Goal: Task Accomplishment & Management: Manage account settings

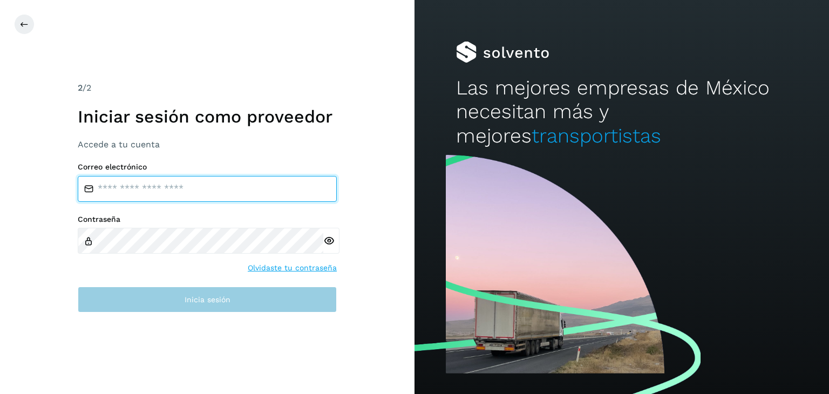
type input "**********"
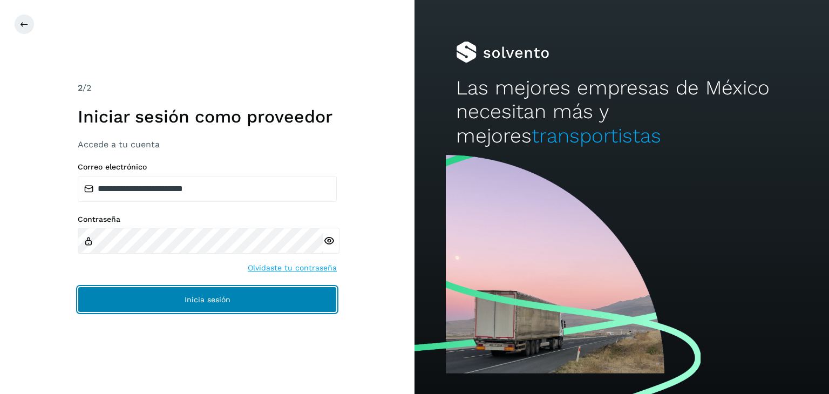
click at [197, 293] on button "Inicia sesión" at bounding box center [207, 300] width 259 height 26
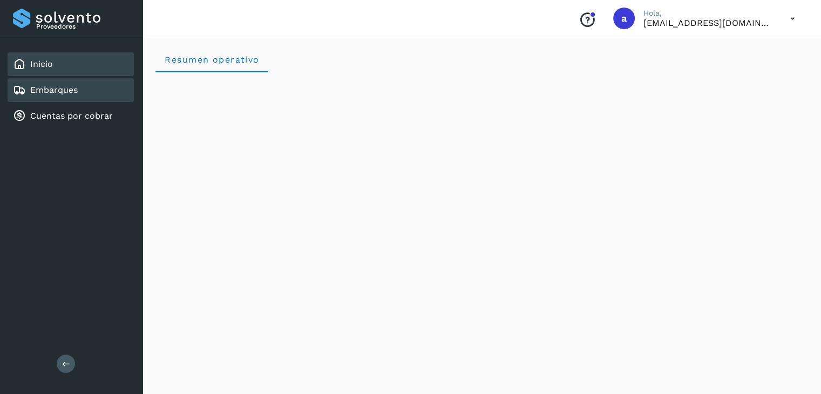
click at [48, 94] on link "Embarques" at bounding box center [54, 90] width 48 height 10
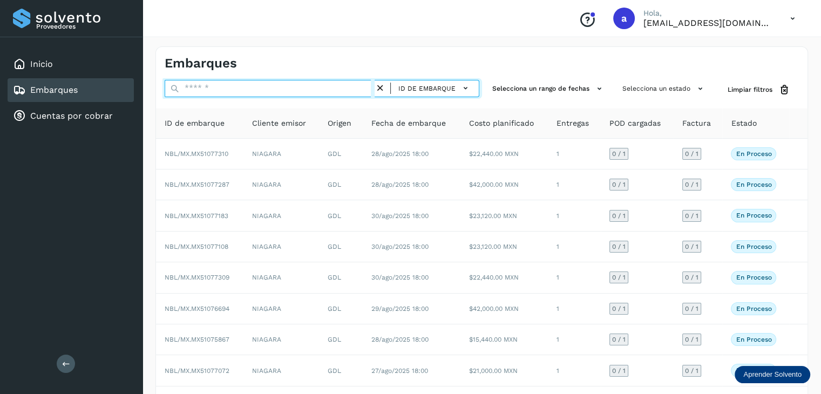
click at [300, 90] on input "text" at bounding box center [270, 88] width 210 height 17
paste input "**********"
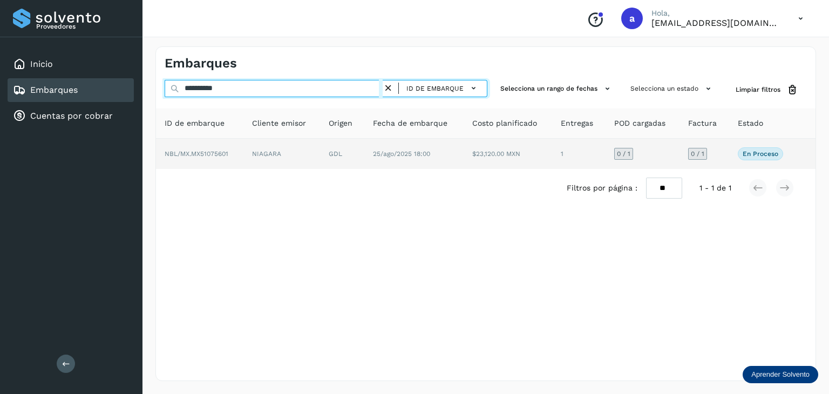
type input "**********"
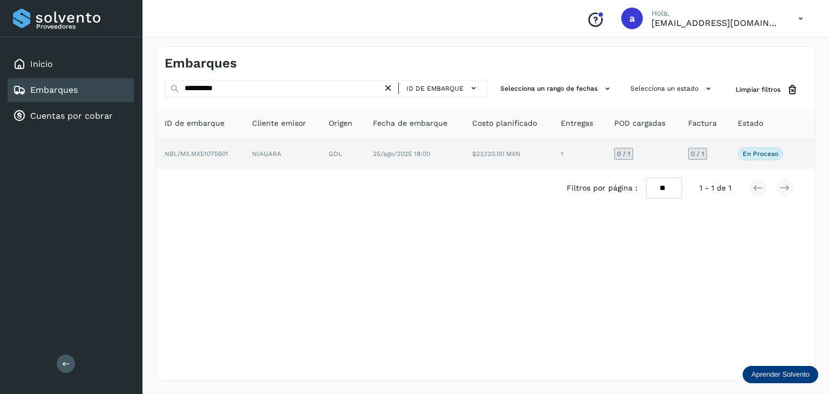
click at [432, 141] on td "25/ago/2025 18:00" at bounding box center [413, 154] width 99 height 30
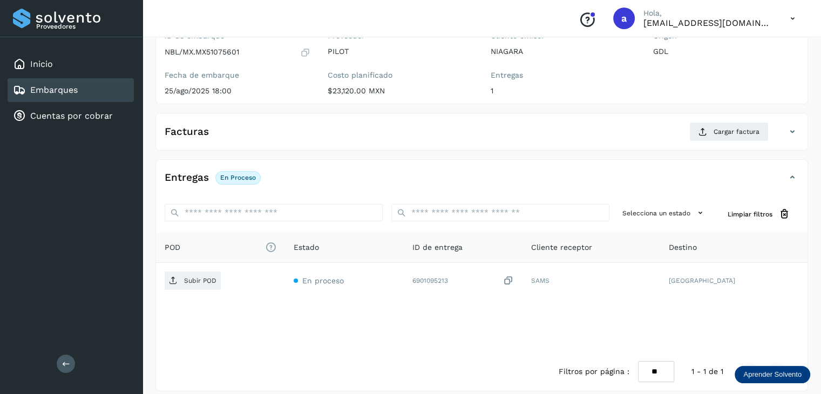
scroll to position [117, 0]
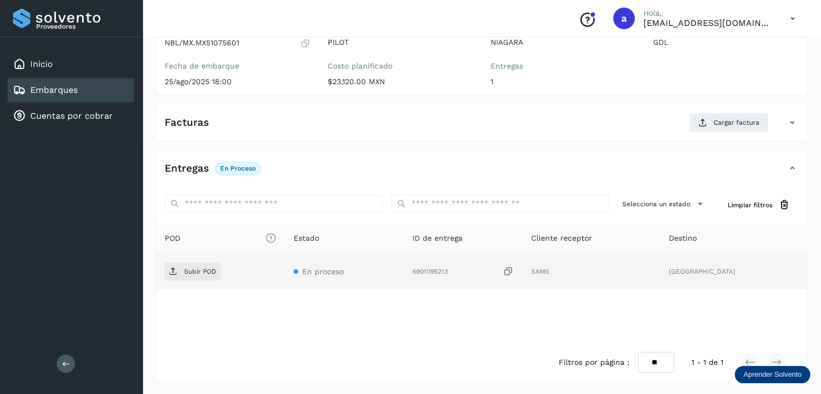
click at [514, 269] on icon at bounding box center [508, 271] width 11 height 11
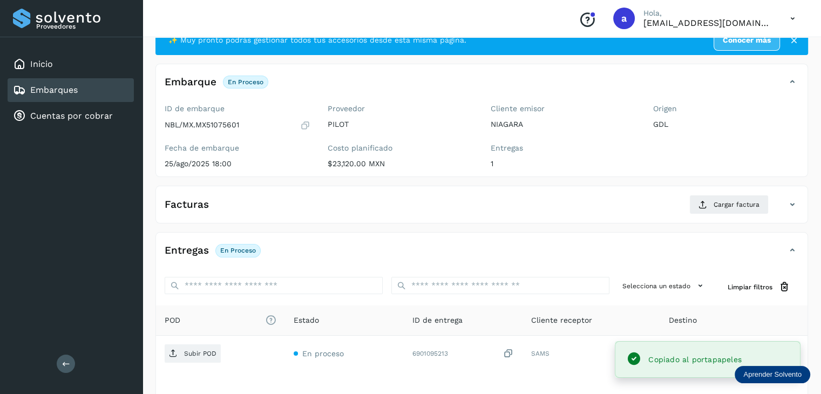
scroll to position [54, 0]
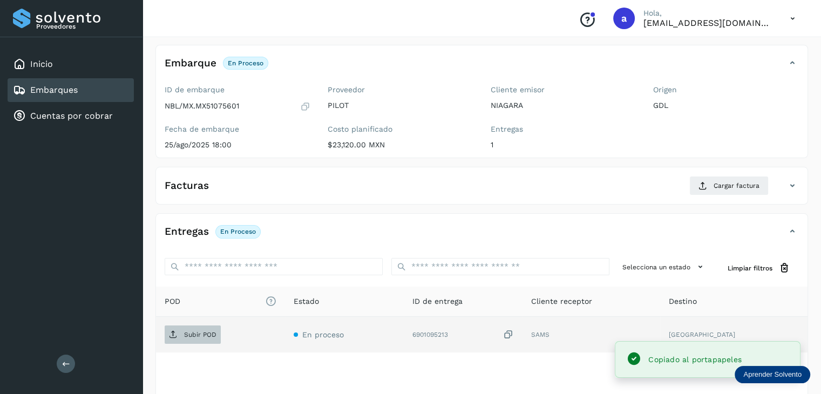
click at [198, 336] on p "Subir POD" at bounding box center [200, 335] width 32 height 8
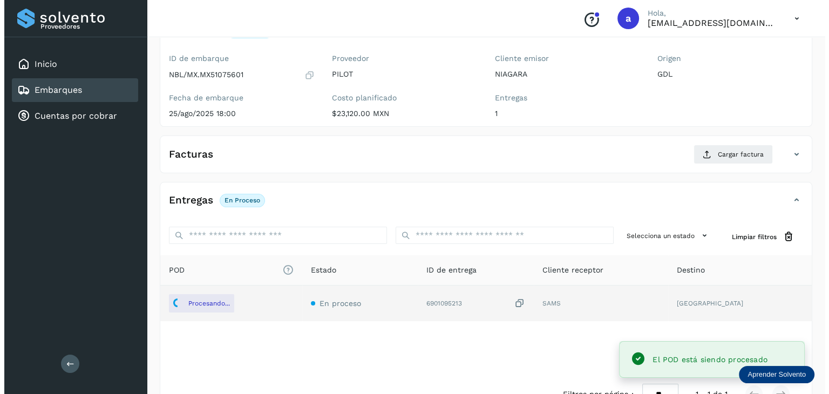
scroll to position [117, 0]
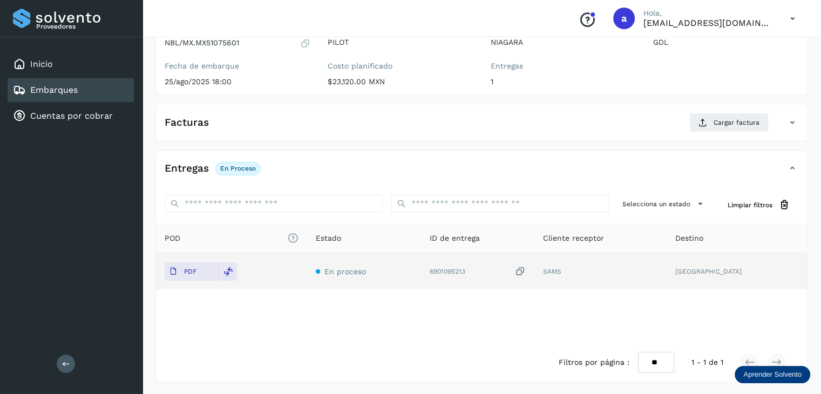
click at [526, 269] on icon at bounding box center [520, 271] width 11 height 11
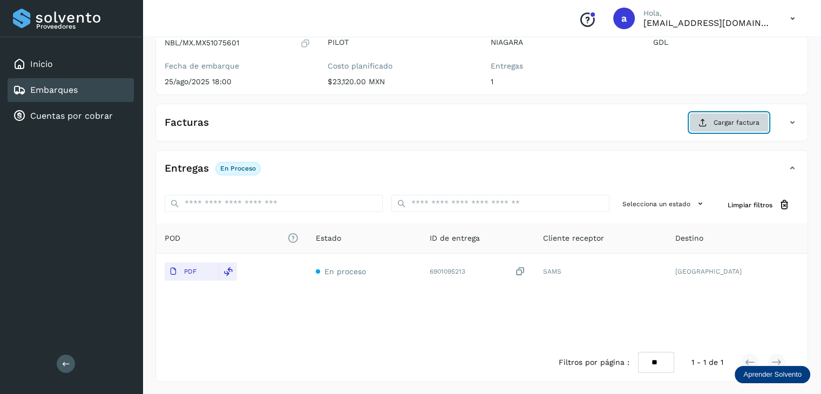
click at [732, 121] on span "Cargar factura" at bounding box center [737, 123] width 46 height 10
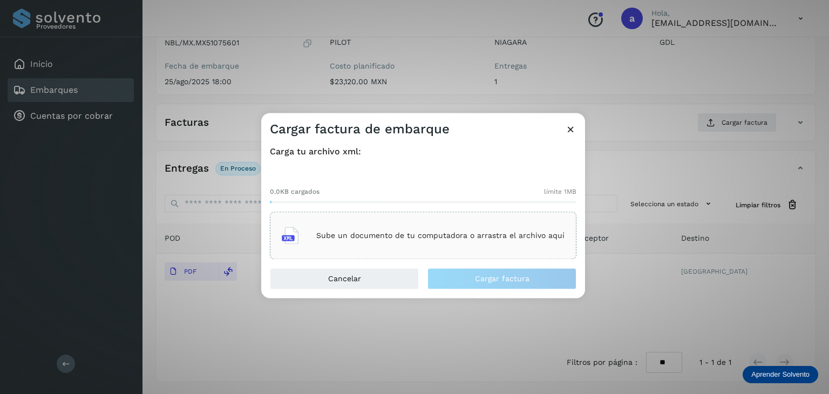
click at [367, 238] on p "Sube un documento de tu computadora o arrastra el archivo aquí" at bounding box center [440, 235] width 248 height 9
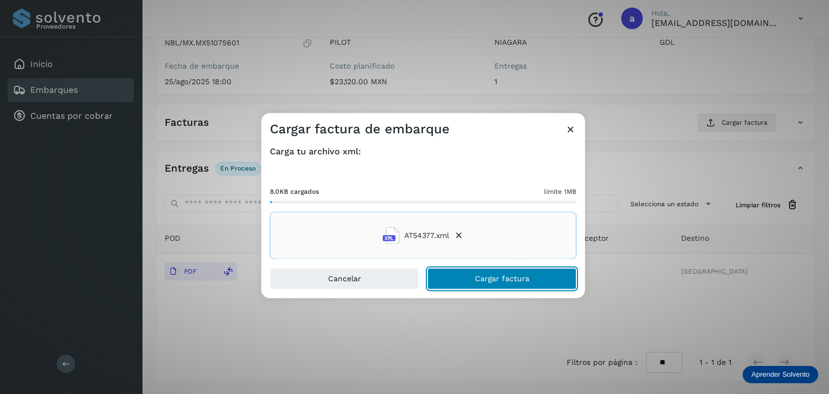
click at [530, 279] on button "Cargar factura" at bounding box center [502, 279] width 149 height 22
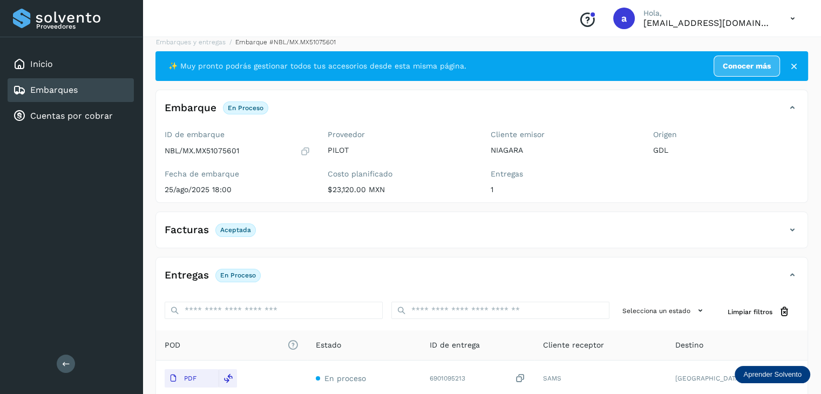
scroll to position [0, 0]
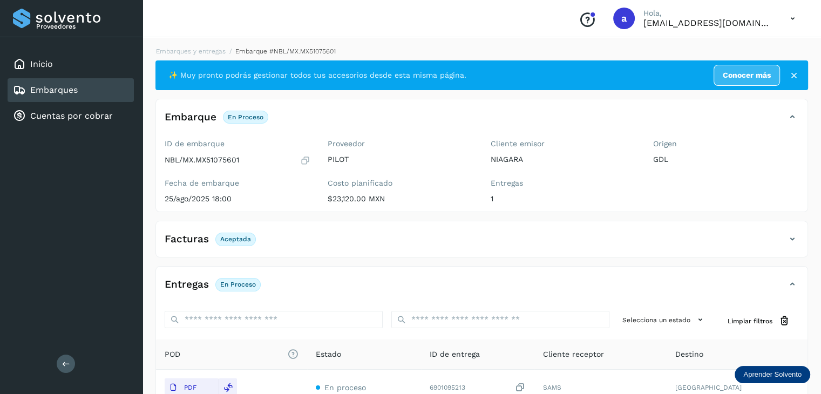
click at [61, 89] on link "Embarques" at bounding box center [54, 90] width 48 height 10
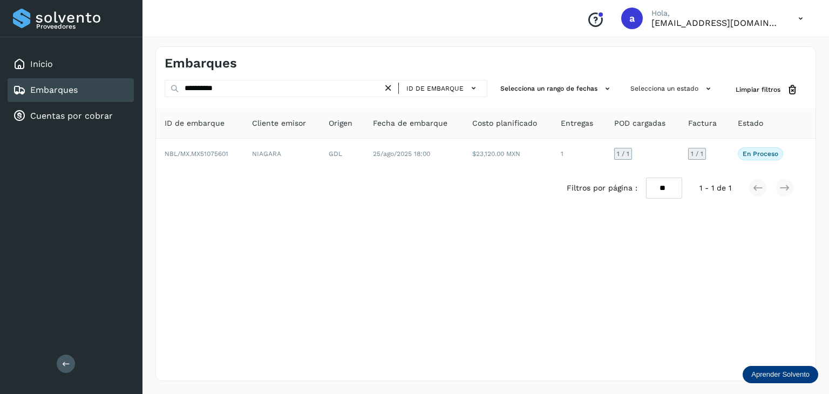
click at [391, 86] on icon at bounding box center [388, 88] width 11 height 11
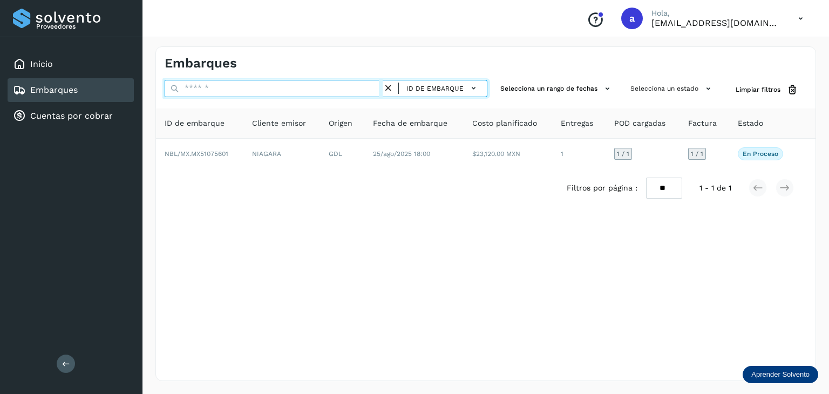
click at [341, 86] on input "text" at bounding box center [274, 88] width 218 height 17
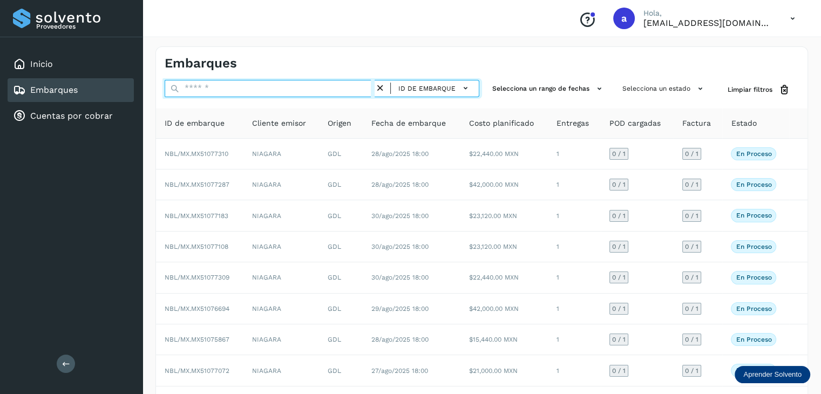
paste input "**********"
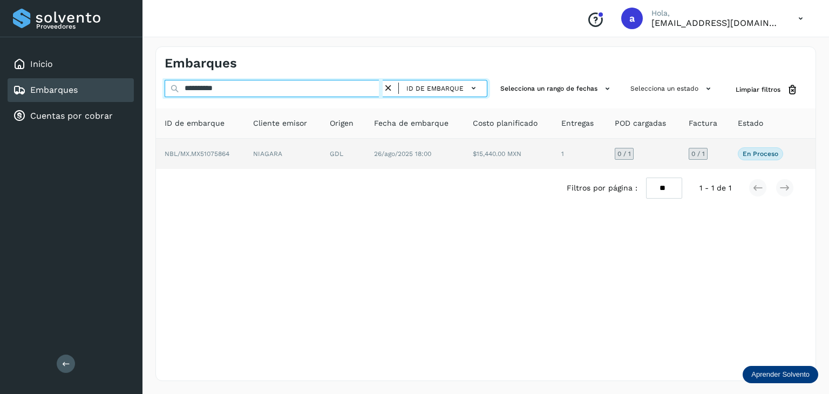
type input "**********"
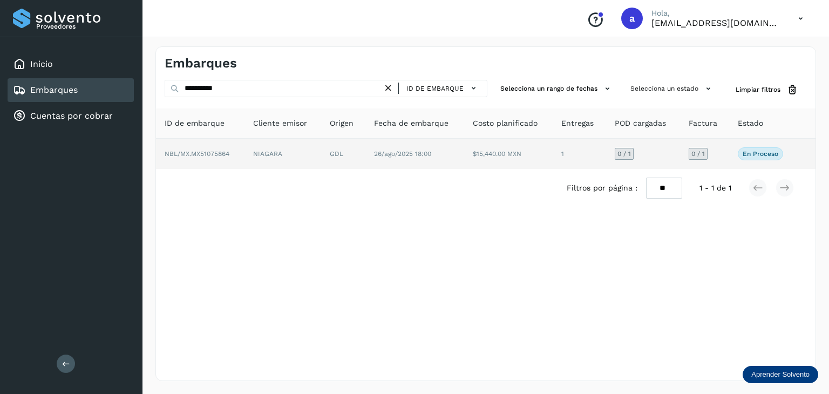
click at [334, 154] on td "GDL" at bounding box center [343, 154] width 44 height 30
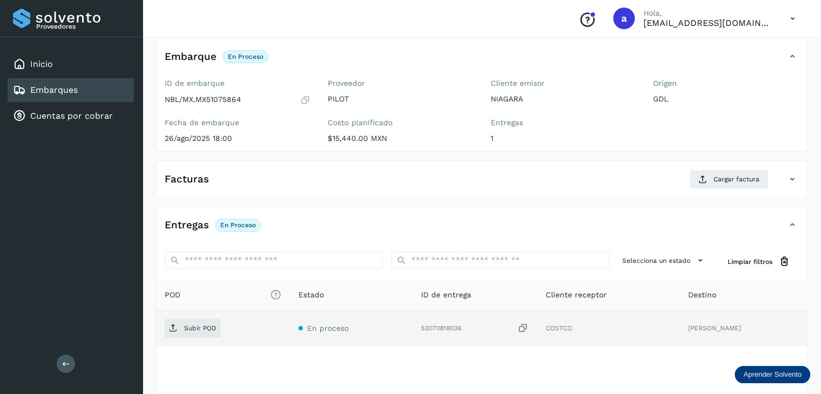
scroll to position [117, 0]
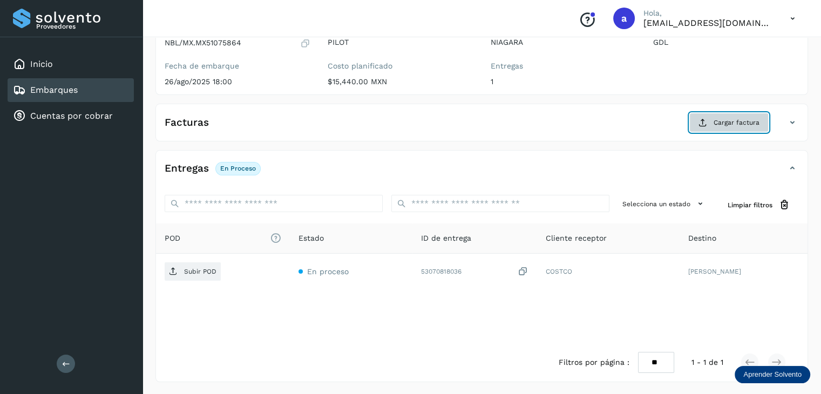
click at [745, 118] on span "Cargar factura" at bounding box center [737, 123] width 46 height 10
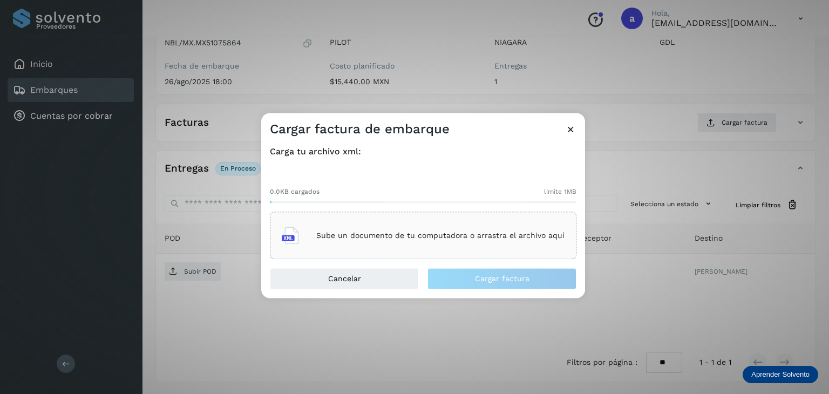
click at [573, 130] on icon at bounding box center [570, 129] width 11 height 11
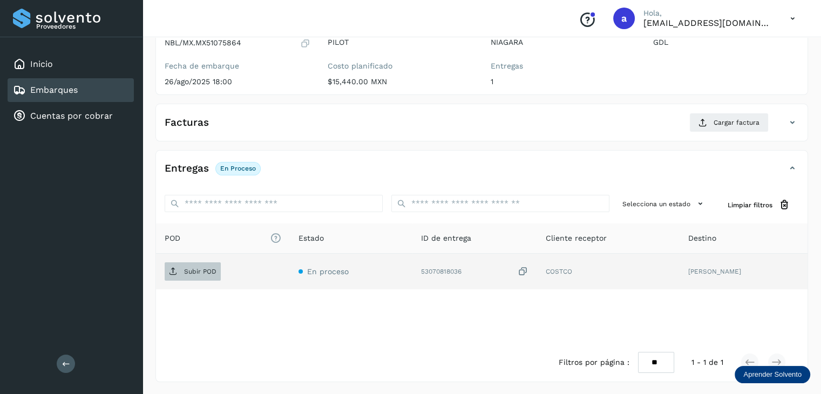
click at [206, 263] on span "Subir POD" at bounding box center [193, 271] width 56 height 17
click at [529, 268] on icon at bounding box center [523, 271] width 11 height 11
click at [206, 269] on p "Subir POD" at bounding box center [200, 272] width 32 height 8
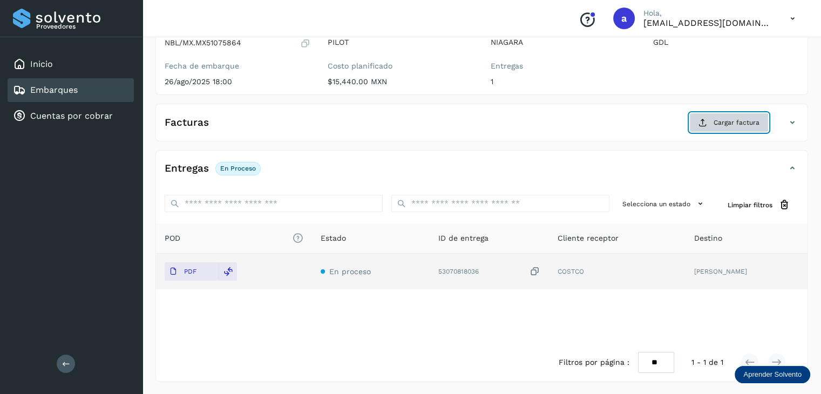
click at [718, 123] on span "Cargar factura" at bounding box center [737, 123] width 46 height 10
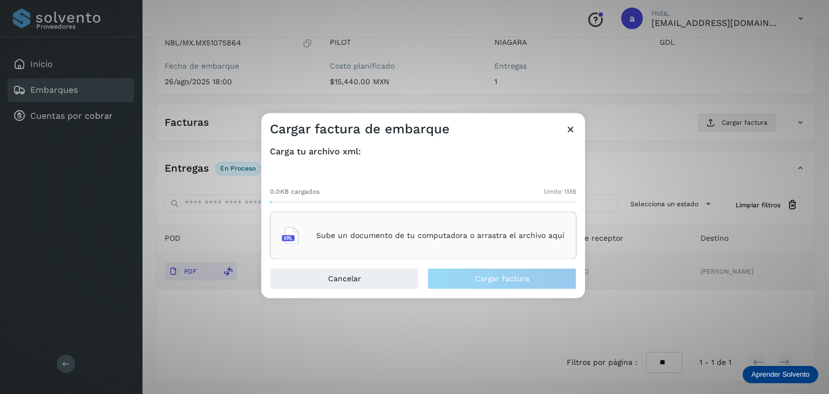
click at [370, 246] on div "Sube un documento de tu computadora o arrastra el archivo aquí" at bounding box center [423, 235] width 283 height 29
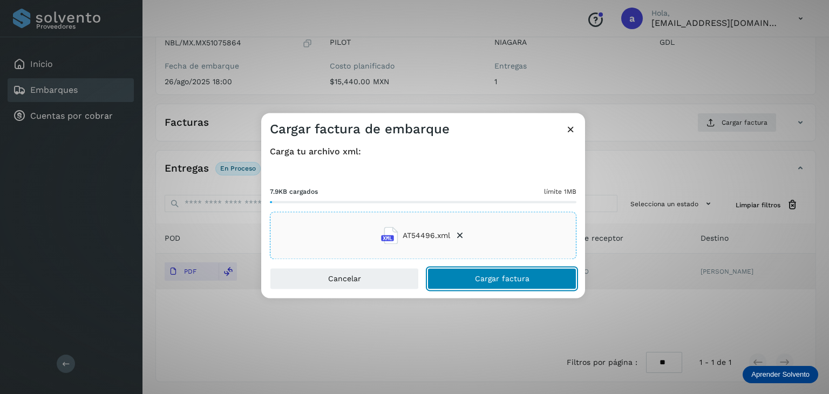
click at [502, 274] on button "Cargar factura" at bounding box center [502, 279] width 149 height 22
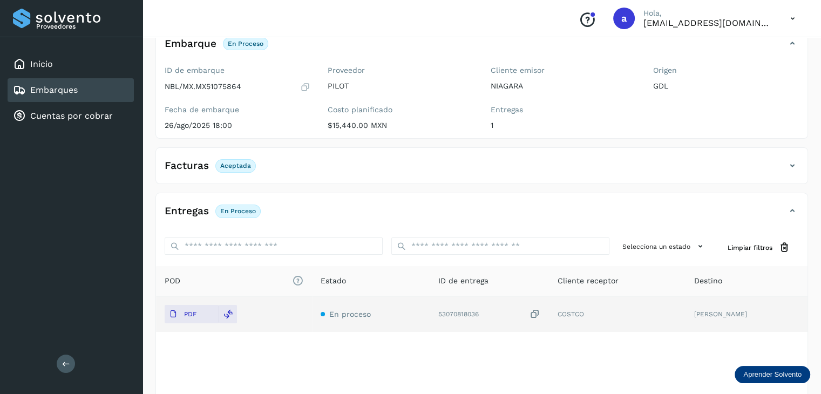
scroll to position [117, 0]
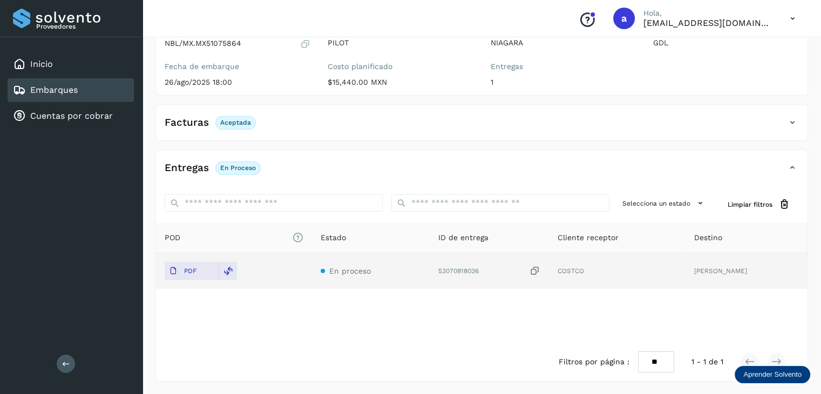
click at [540, 267] on icon at bounding box center [535, 271] width 11 height 11
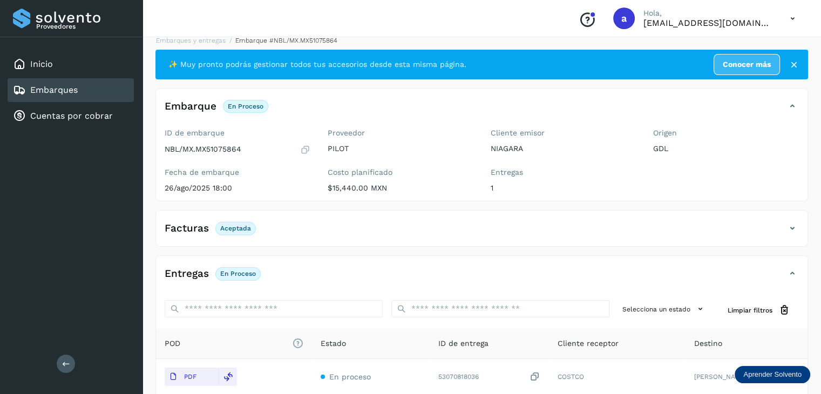
scroll to position [9, 0]
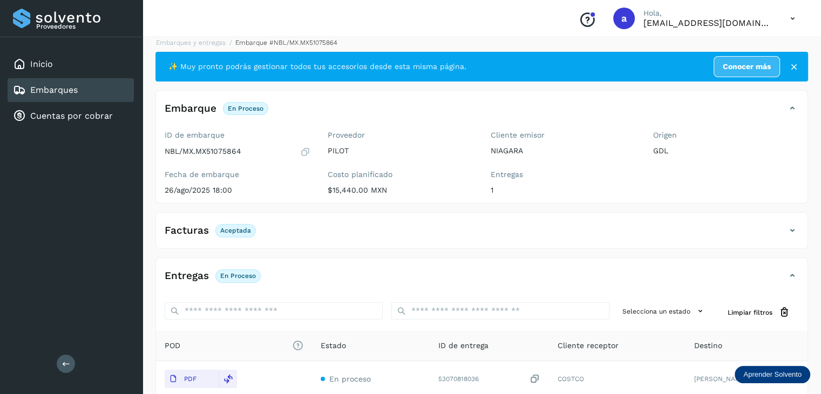
click at [81, 84] on div "Embarques" at bounding box center [71, 90] width 126 height 24
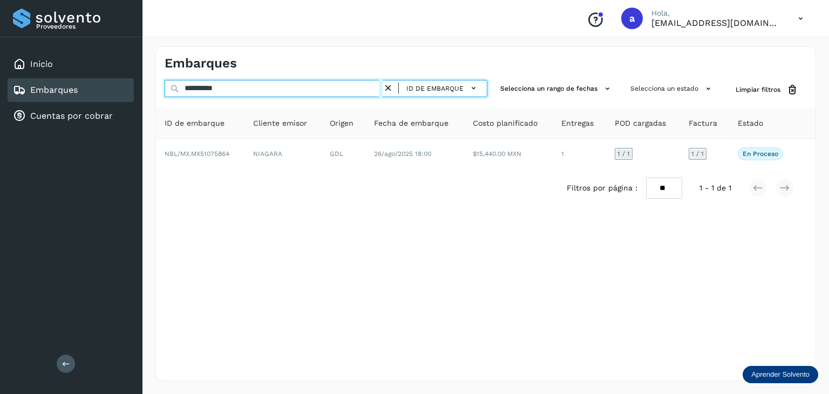
click at [307, 93] on input "**********" at bounding box center [274, 88] width 218 height 17
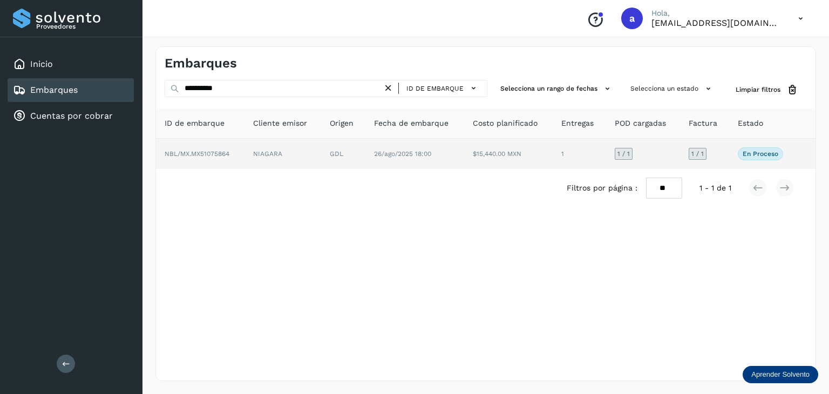
click at [765, 154] on p "En proceso" at bounding box center [761, 154] width 36 height 8
click at [298, 147] on td "NIAGARA" at bounding box center [283, 154] width 77 height 30
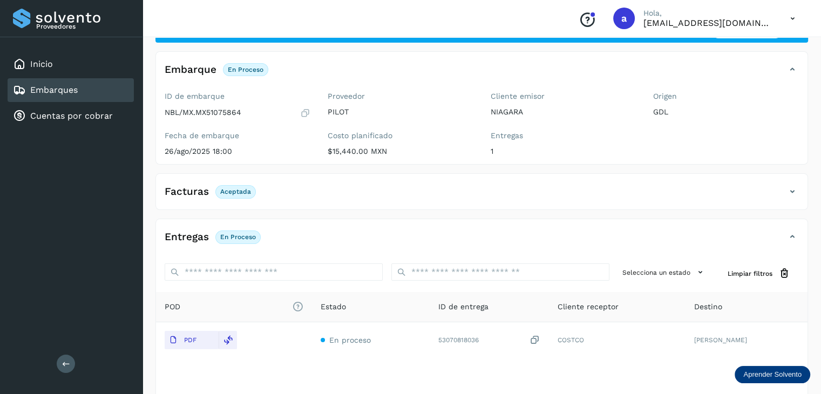
scroll to position [117, 0]
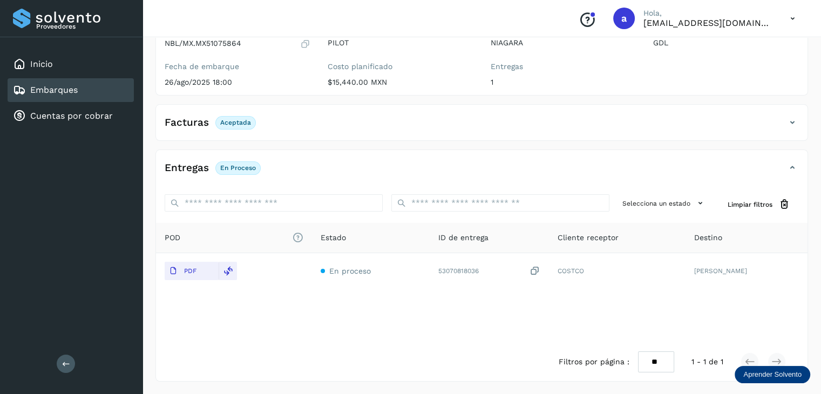
click at [795, 125] on icon at bounding box center [792, 122] width 13 height 13
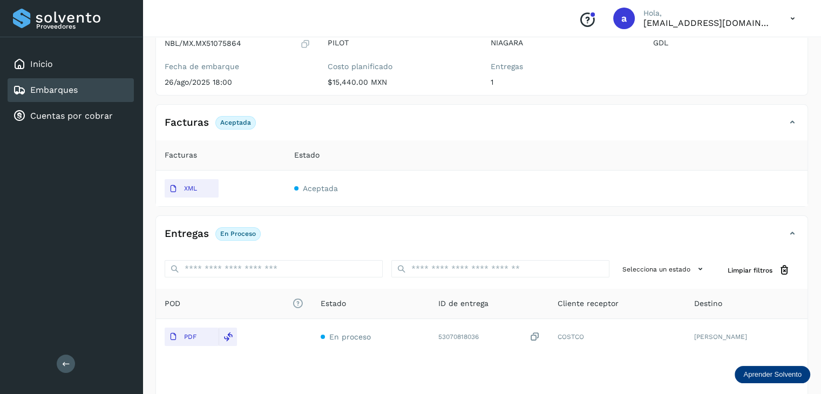
click at [94, 88] on div "Embarques" at bounding box center [71, 90] width 126 height 24
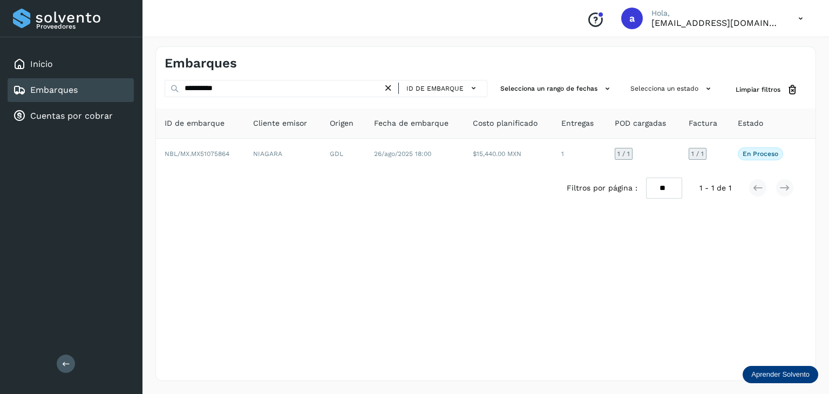
click at [390, 89] on icon at bounding box center [388, 88] width 11 height 11
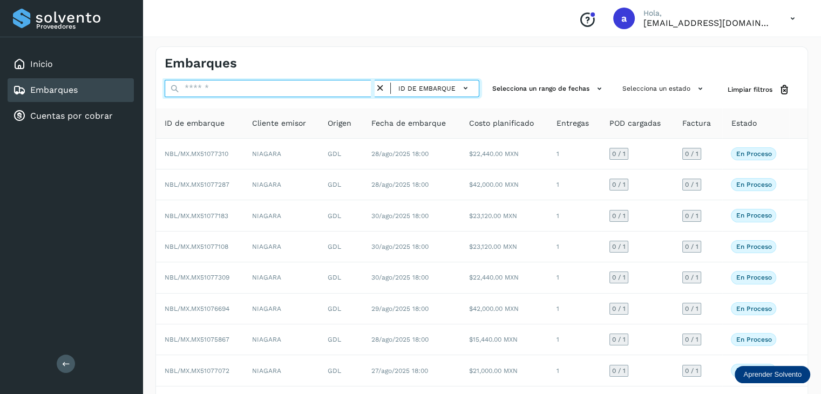
click at [320, 89] on input "text" at bounding box center [270, 88] width 210 height 17
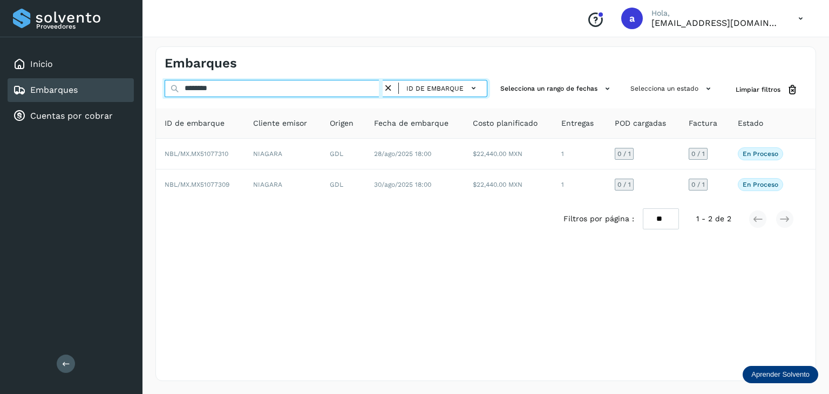
type input "**********"
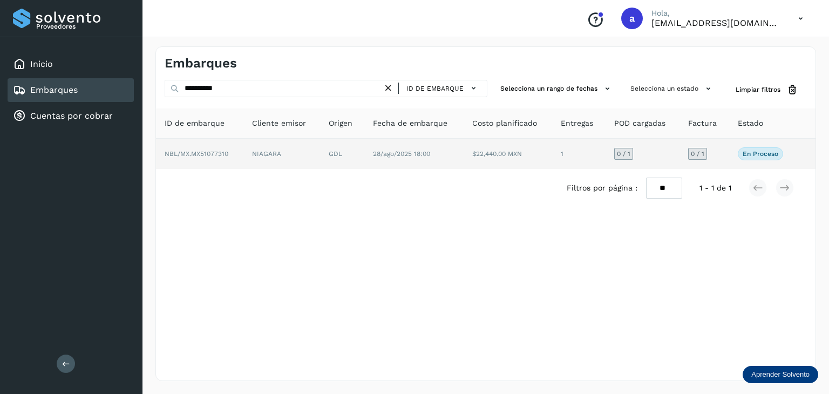
click at [547, 159] on td "$22,440.00 MXN" at bounding box center [508, 154] width 89 height 30
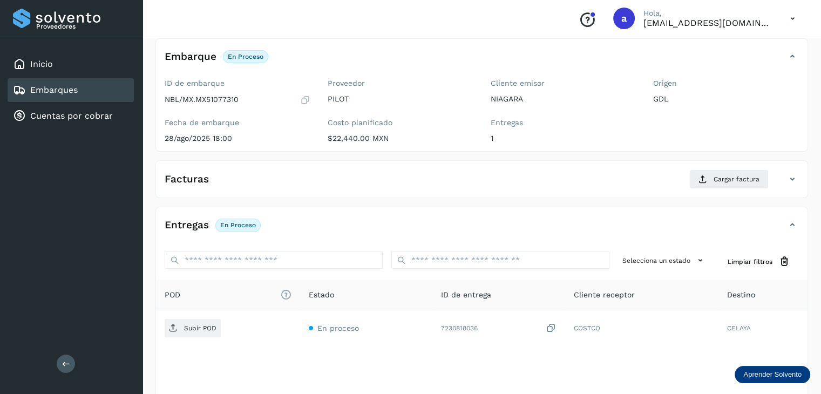
scroll to position [117, 0]
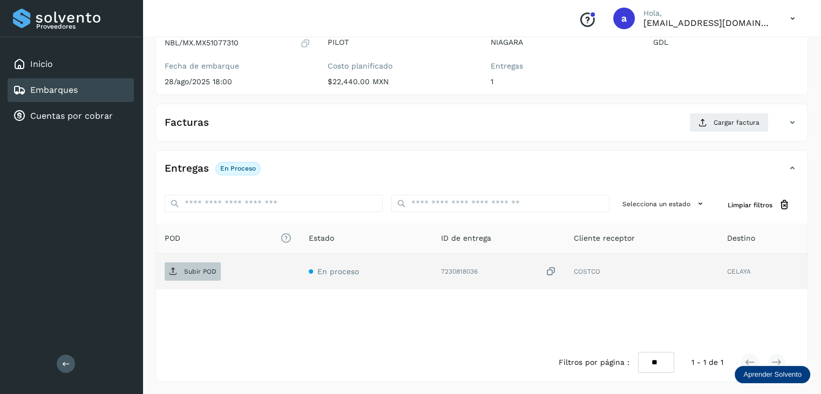
click at [199, 272] on p "Subir POD" at bounding box center [200, 272] width 32 height 8
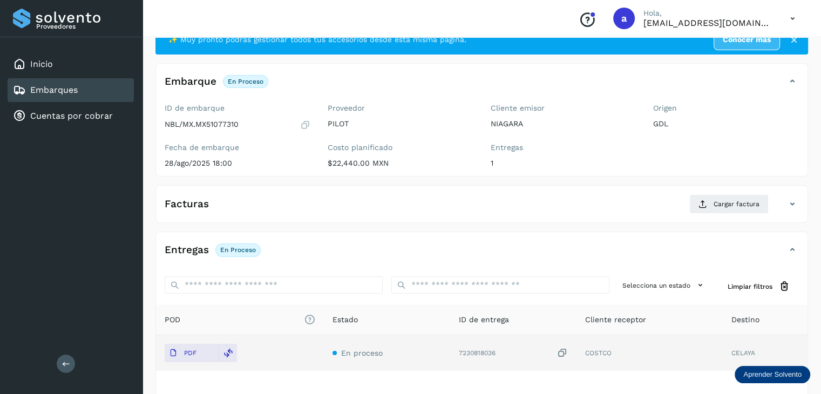
scroll to position [54, 0]
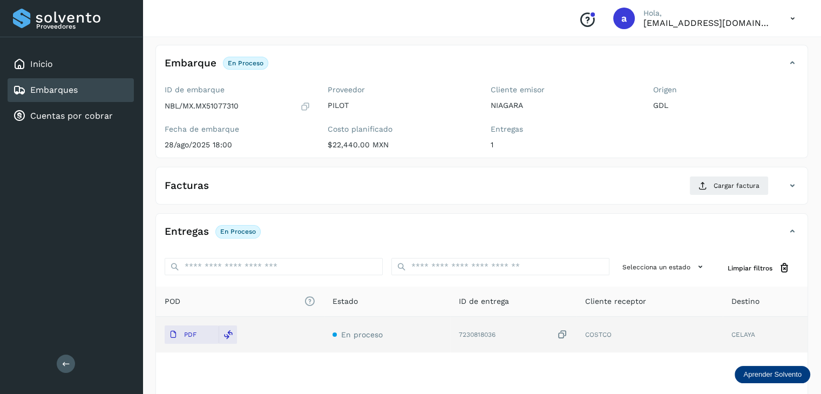
click at [240, 105] on div "NBL/MX.MX51077310" at bounding box center [238, 106] width 146 height 11
drag, startPoint x: 238, startPoint y: 107, endPoint x: 197, endPoint y: 107, distance: 41.6
click at [197, 107] on p "NBL/MX.MX51077310" at bounding box center [202, 106] width 74 height 9
copy p "MX51077310"
click at [452, 208] on div "✨ Muy pronto podrás gestionar todos tus accesorios desde esta misma página. Con…" at bounding box center [481, 225] width 653 height 439
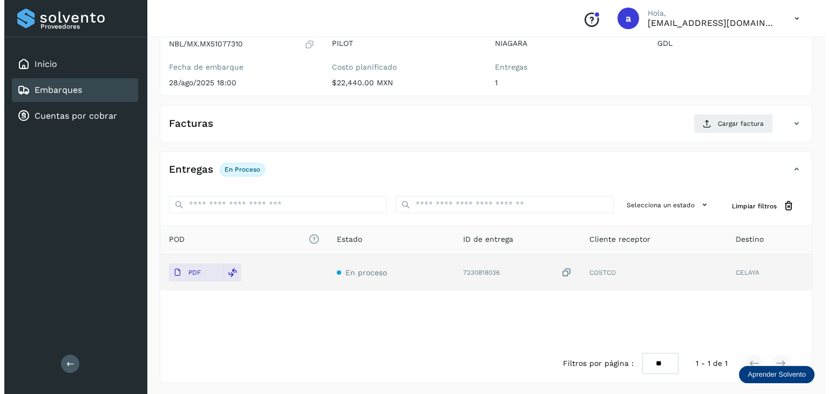
scroll to position [117, 0]
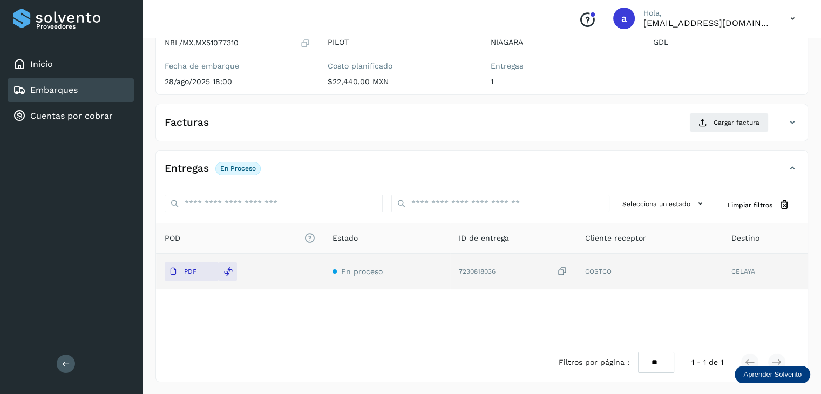
click at [563, 272] on icon at bounding box center [562, 271] width 11 height 11
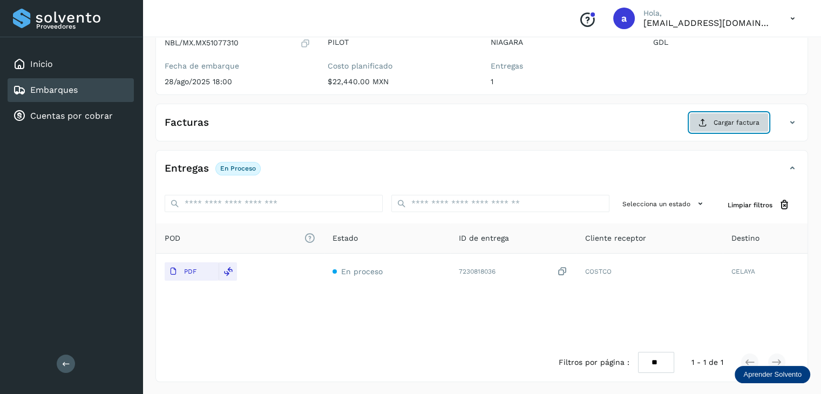
click at [731, 118] on span "Cargar factura" at bounding box center [737, 123] width 46 height 10
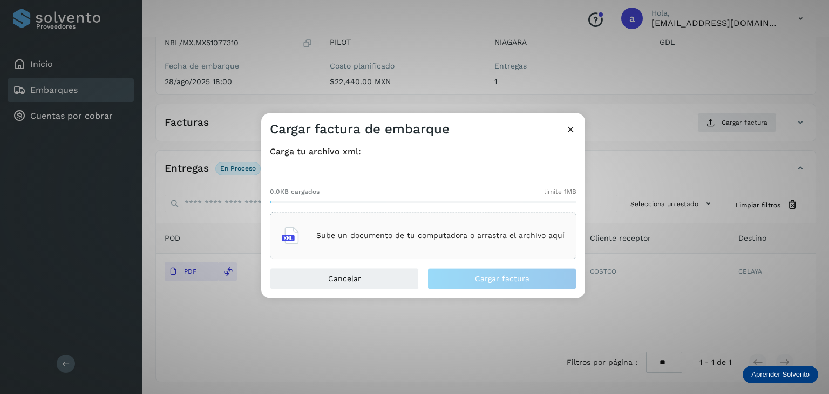
click at [337, 237] on p "Sube un documento de tu computadora o arrastra el archivo aquí" at bounding box center [440, 235] width 248 height 9
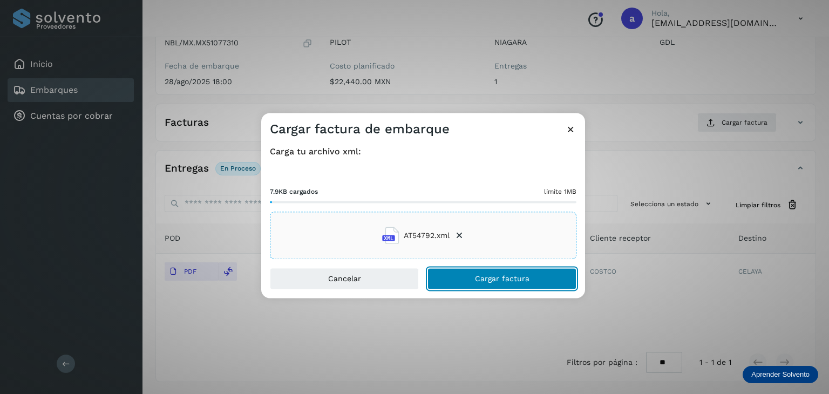
click at [503, 278] on span "Cargar factura" at bounding box center [502, 279] width 55 height 8
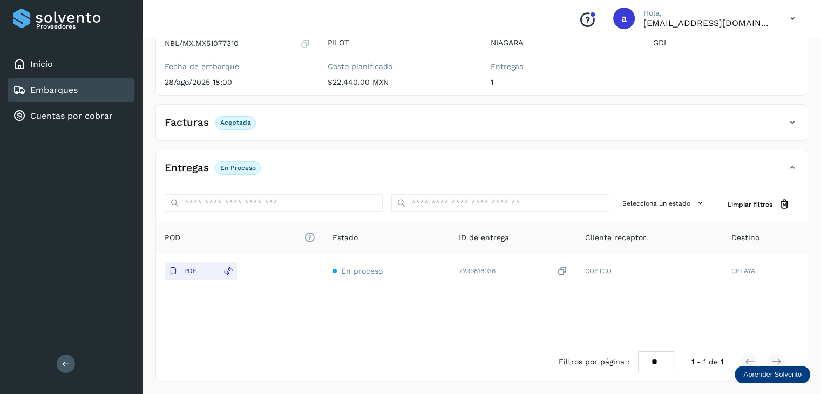
scroll to position [0, 0]
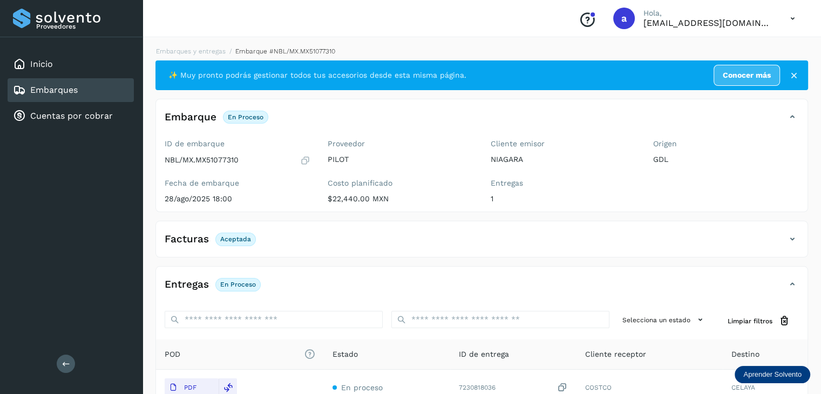
click at [76, 84] on div "Embarques" at bounding box center [45, 90] width 65 height 13
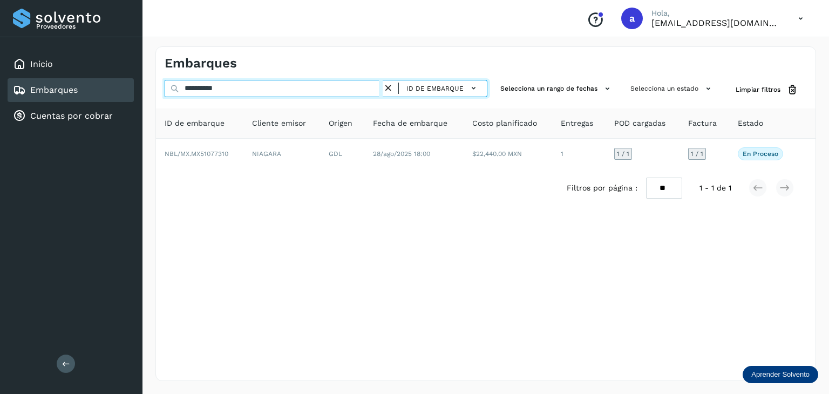
click at [287, 90] on input "**********" at bounding box center [274, 88] width 218 height 17
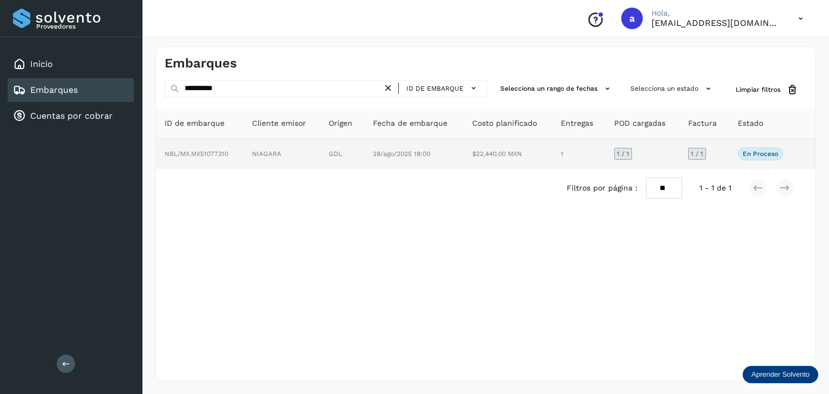
click at [404, 154] on span "28/ago/2025 18:00" at bounding box center [401, 154] width 57 height 8
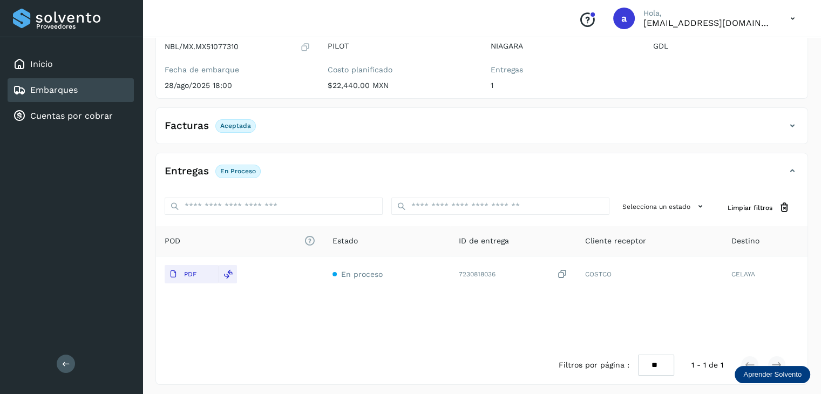
scroll to position [117, 0]
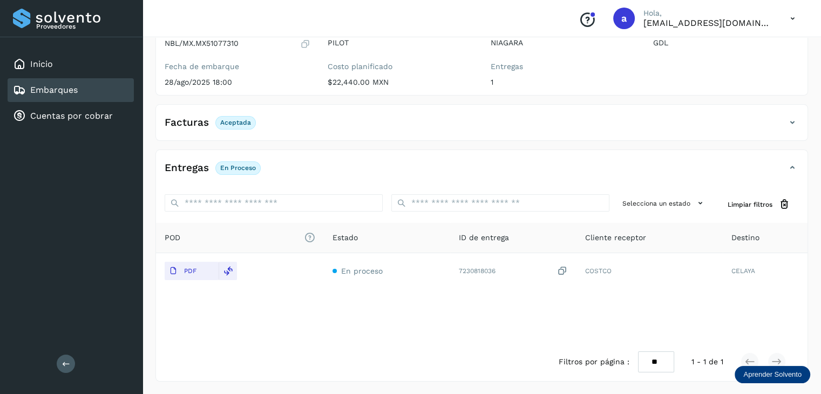
click at [76, 85] on link "Embarques" at bounding box center [54, 90] width 48 height 10
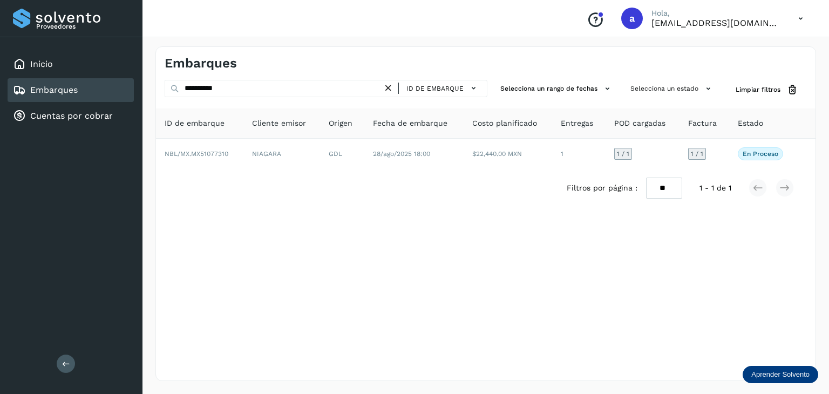
click at [391, 91] on icon at bounding box center [388, 88] width 11 height 11
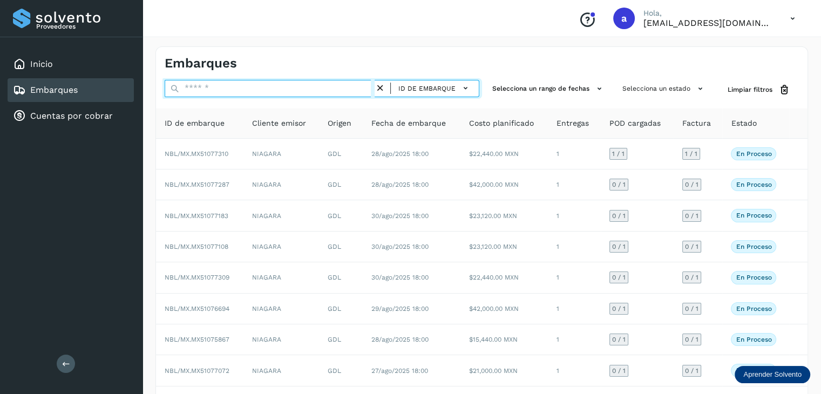
click at [313, 88] on input "text" at bounding box center [270, 88] width 210 height 17
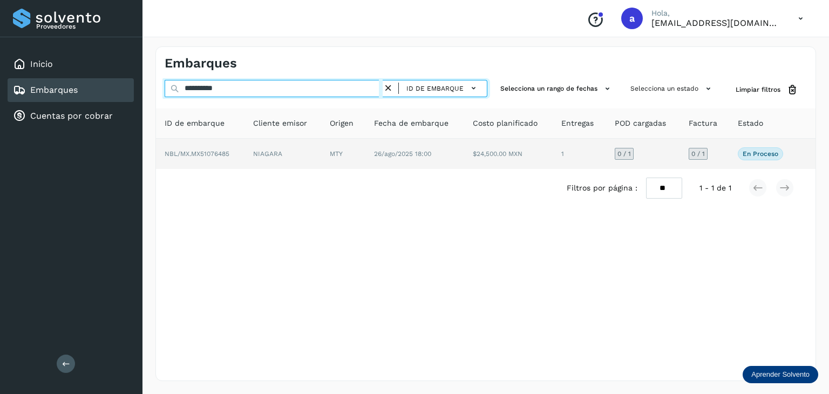
type input "**********"
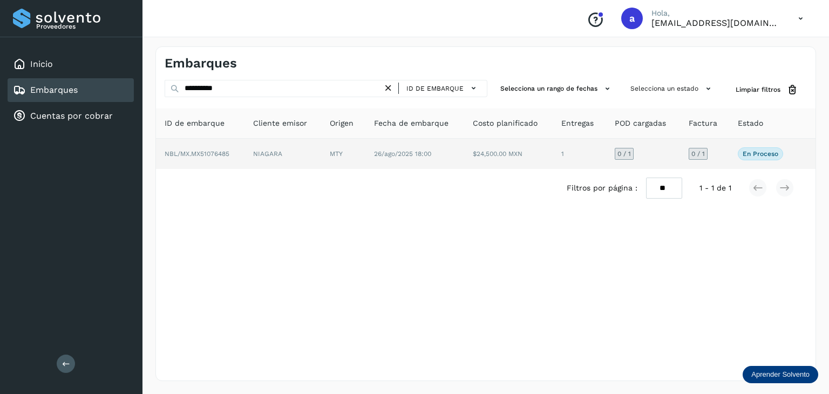
click at [300, 157] on td "NIAGARA" at bounding box center [283, 154] width 77 height 30
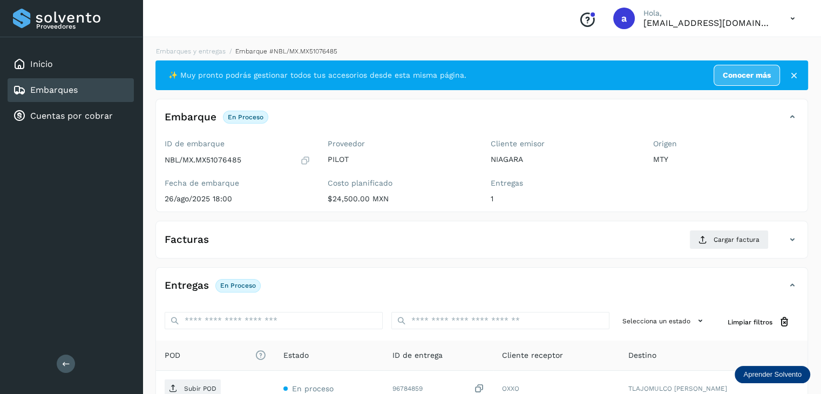
click at [229, 156] on p "NBL/MX.MX51076485" at bounding box center [203, 159] width 77 height 9
copy p "MX51076485"
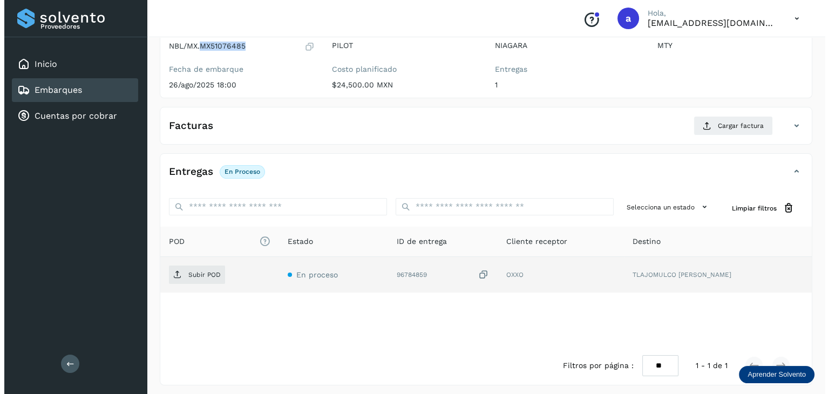
scroll to position [117, 0]
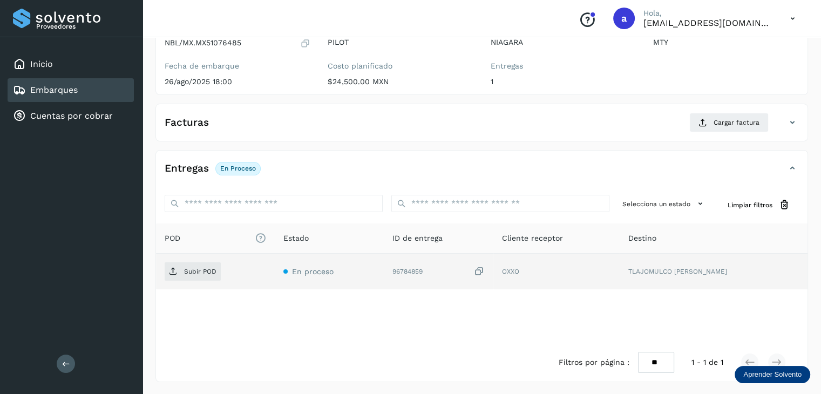
click at [485, 269] on icon at bounding box center [479, 271] width 11 height 11
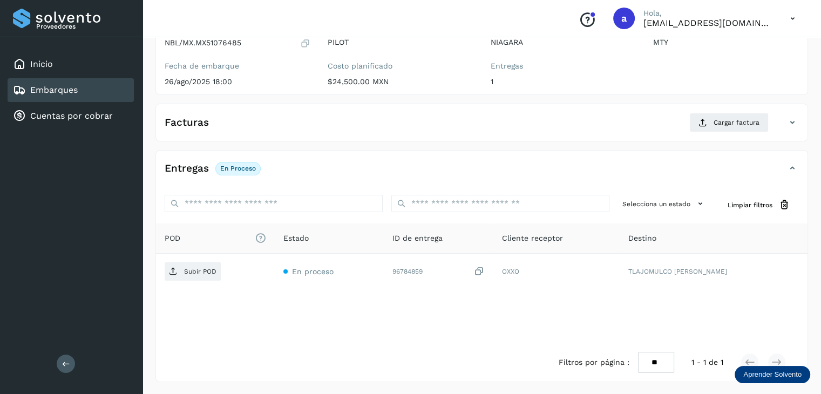
click at [216, 44] on p "NBL/MX.MX51076485" at bounding box center [203, 42] width 77 height 9
copy p "MX51076485"
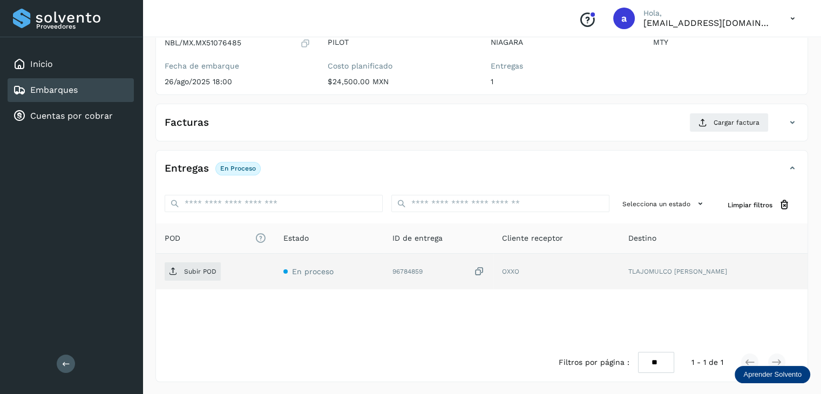
click at [485, 270] on icon at bounding box center [479, 271] width 11 height 11
click at [200, 265] on span "Subir POD" at bounding box center [193, 271] width 56 height 17
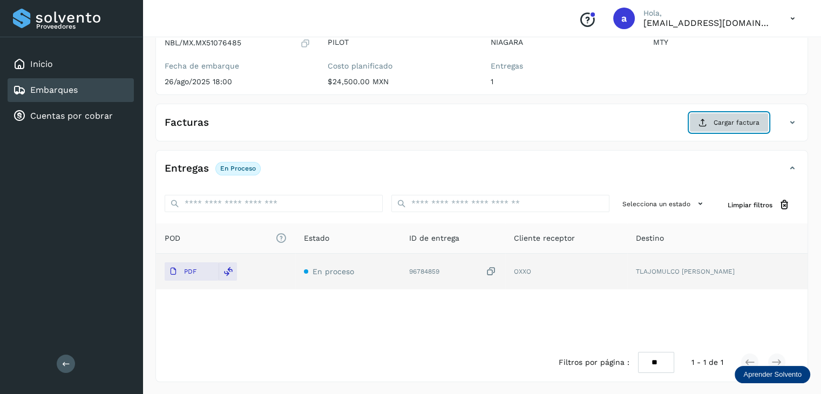
click at [725, 118] on span "Cargar factura" at bounding box center [737, 123] width 46 height 10
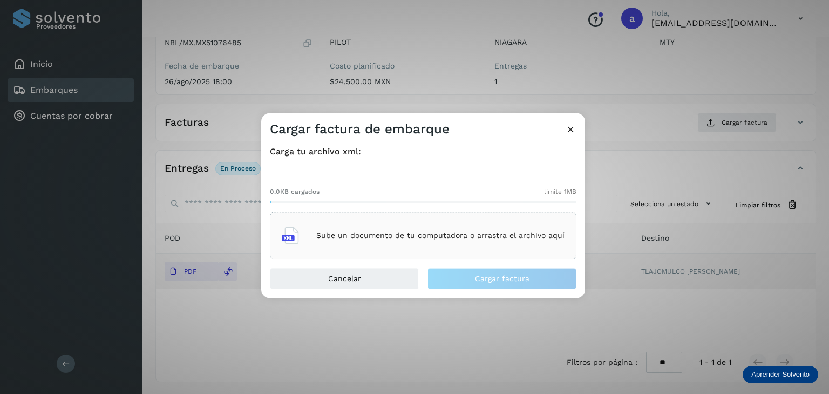
click at [335, 234] on p "Sube un documento de tu computadora o arrastra el archivo aquí" at bounding box center [440, 235] width 248 height 9
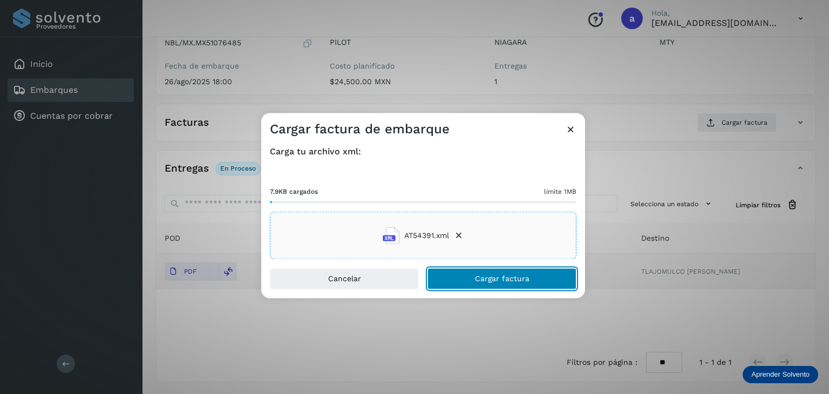
click at [499, 276] on span "Cargar factura" at bounding box center [502, 279] width 55 height 8
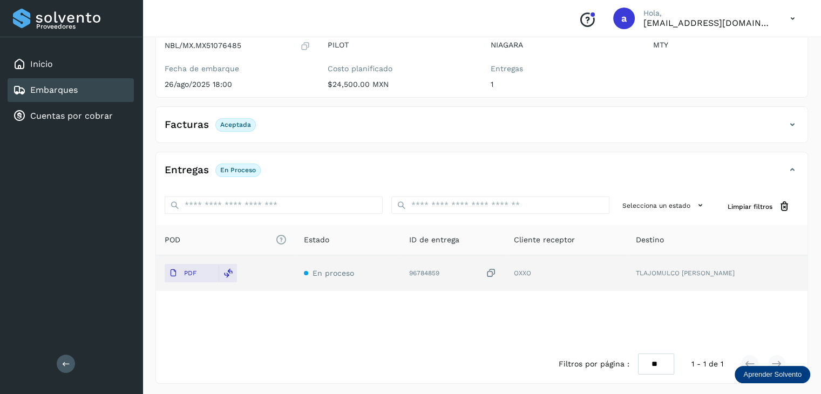
scroll to position [117, 0]
